Goal: Task Accomplishment & Management: Manage account settings

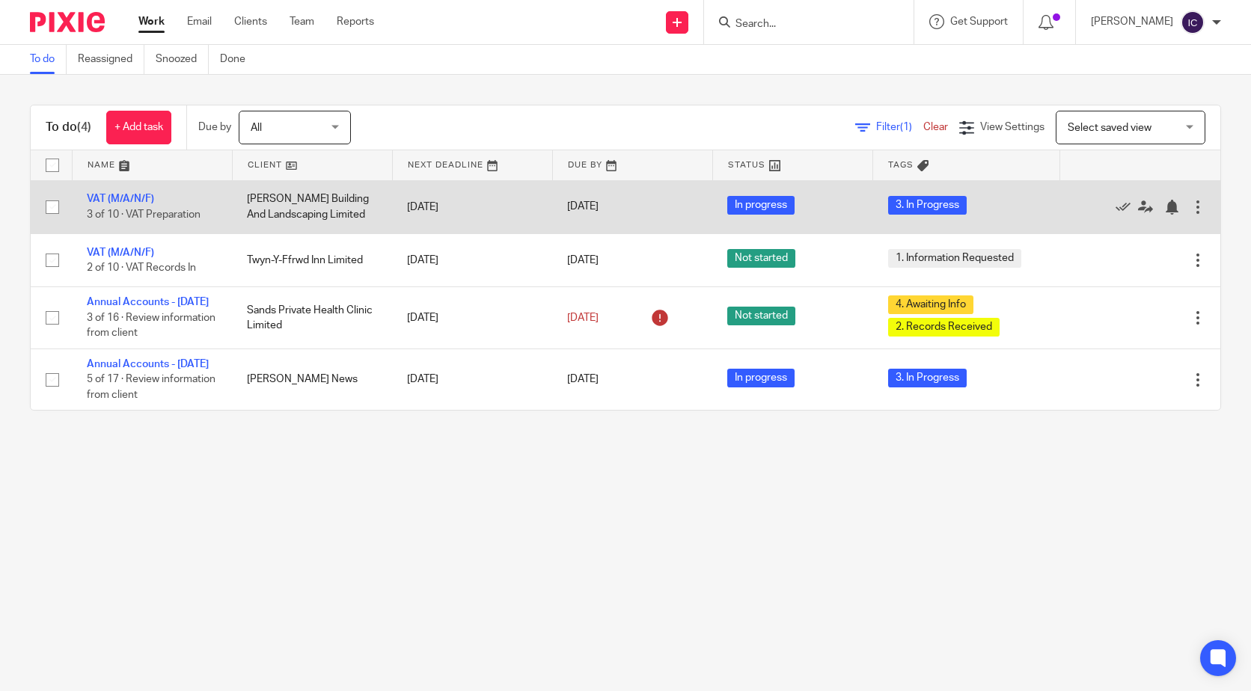
click at [893, 204] on span "3. In Progress" at bounding box center [927, 205] width 79 height 19
click at [119, 199] on link "VAT (M/A/N/F)" at bounding box center [120, 199] width 67 height 10
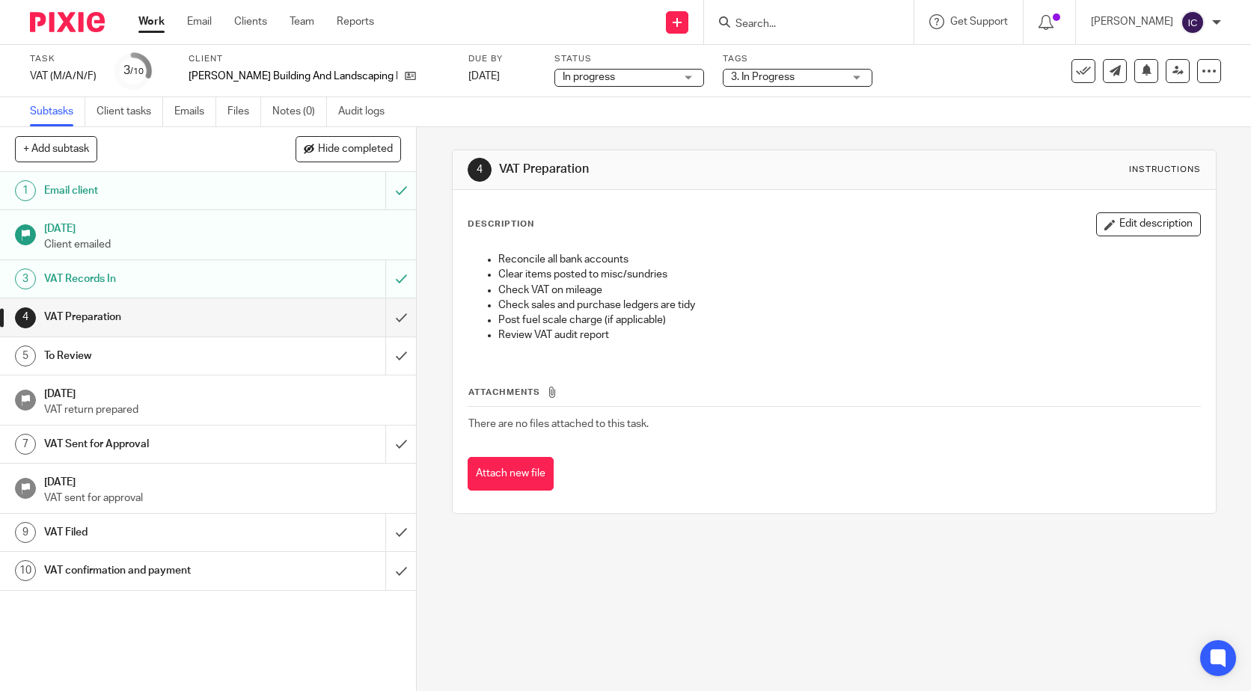
click at [731, 79] on span "3. In Progress" at bounding box center [763, 77] width 64 height 10
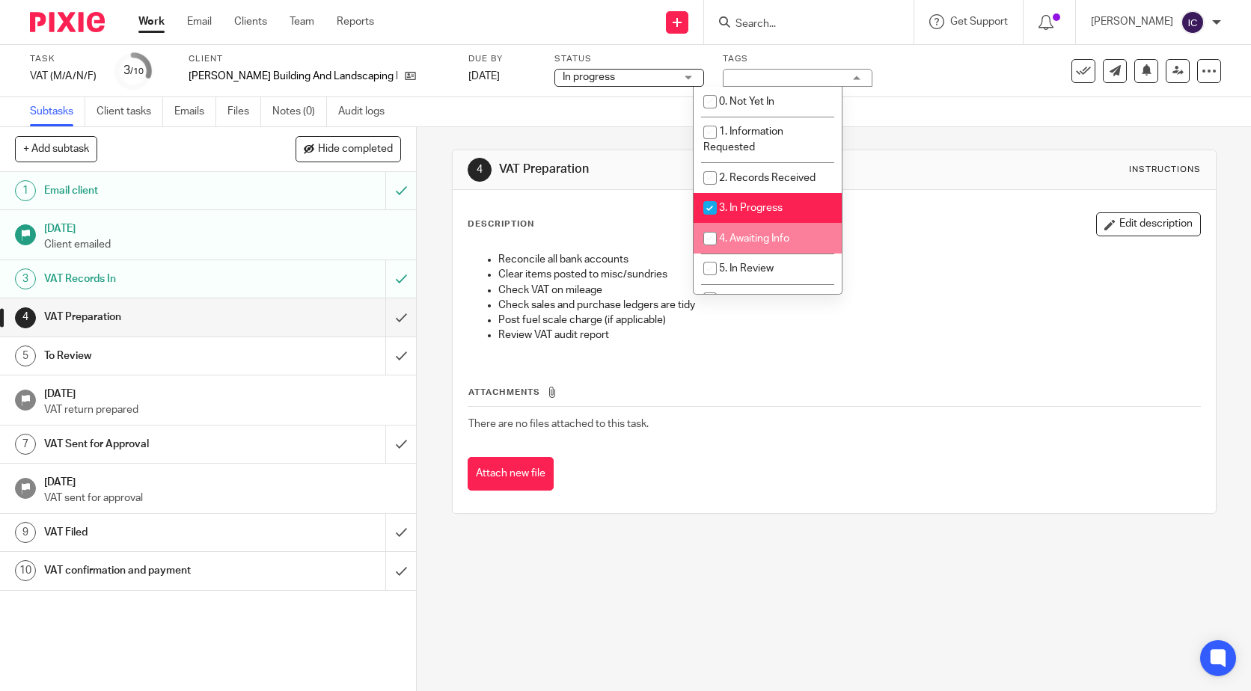
drag, startPoint x: 737, startPoint y: 233, endPoint x: 726, endPoint y: 232, distance: 11.3
click at [736, 233] on span "4. Awaiting Info" at bounding box center [754, 238] width 70 height 10
checkbox input "true"
click at [706, 203] on input "checkbox" at bounding box center [710, 208] width 28 height 28
checkbox input "false"
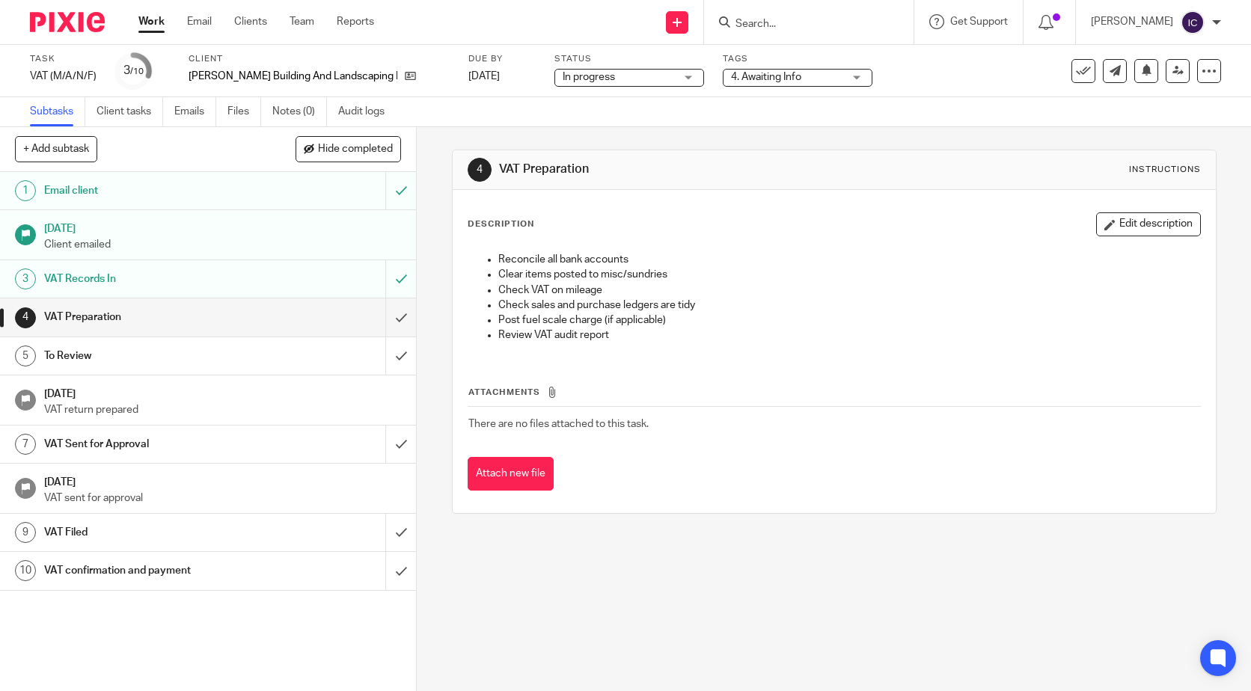
click at [861, 456] on div "Attachments There are no files attached to this task. Attach new file" at bounding box center [834, 423] width 733 height 136
